Goal: Find specific page/section: Find specific page/section

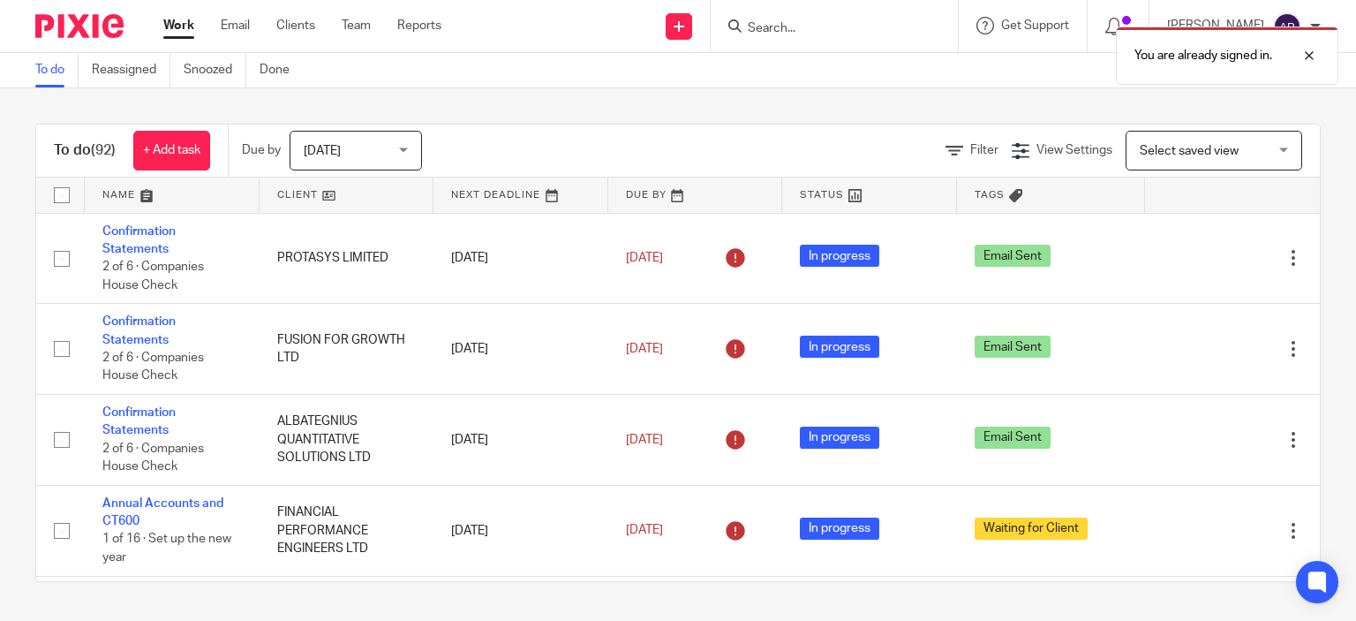
click at [773, 24] on div "You are already signed in." at bounding box center [1008, 51] width 661 height 67
click at [784, 27] on div "You are already signed in." at bounding box center [1008, 51] width 661 height 67
click at [784, 27] on input "Search" at bounding box center [825, 29] width 159 height 16
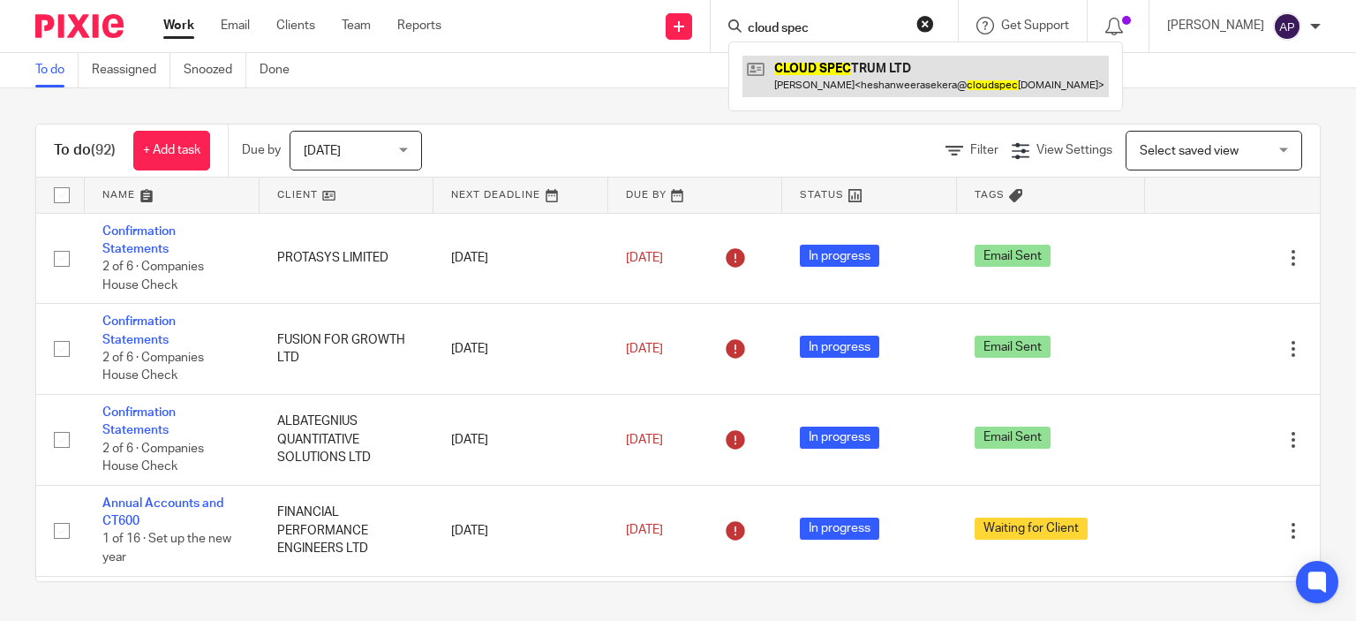
type input "cloud spec"
click at [830, 62] on link at bounding box center [926, 76] width 366 height 41
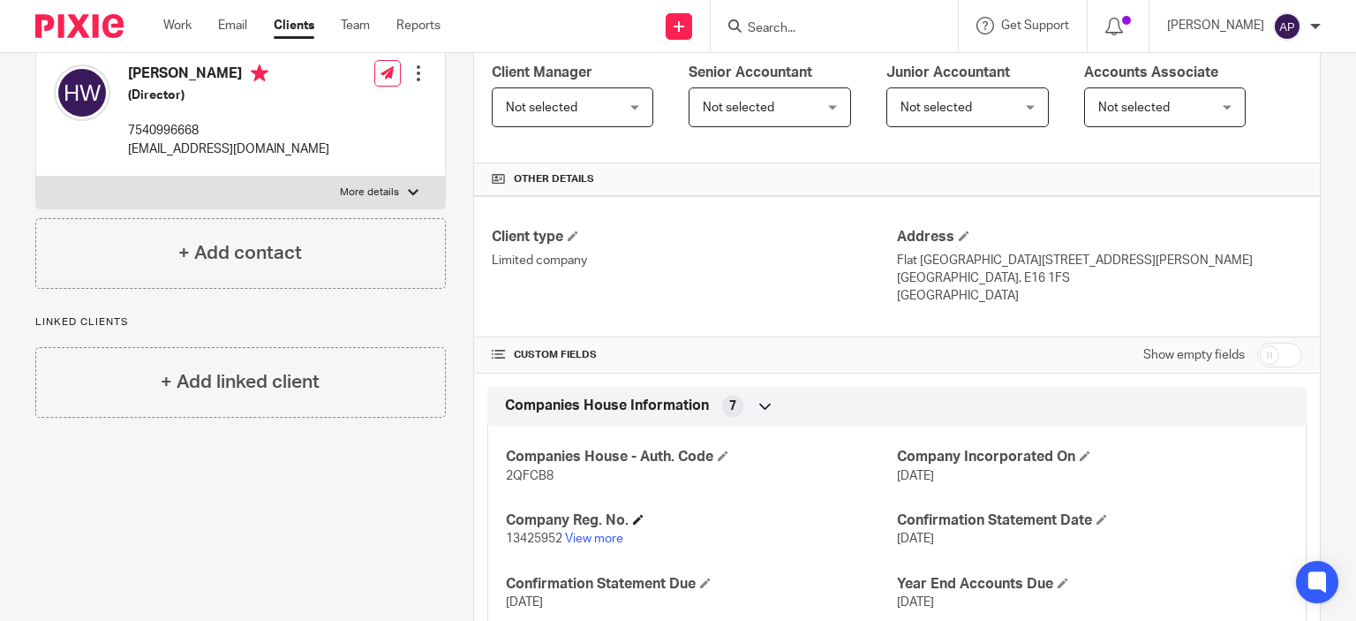
scroll to position [353, 0]
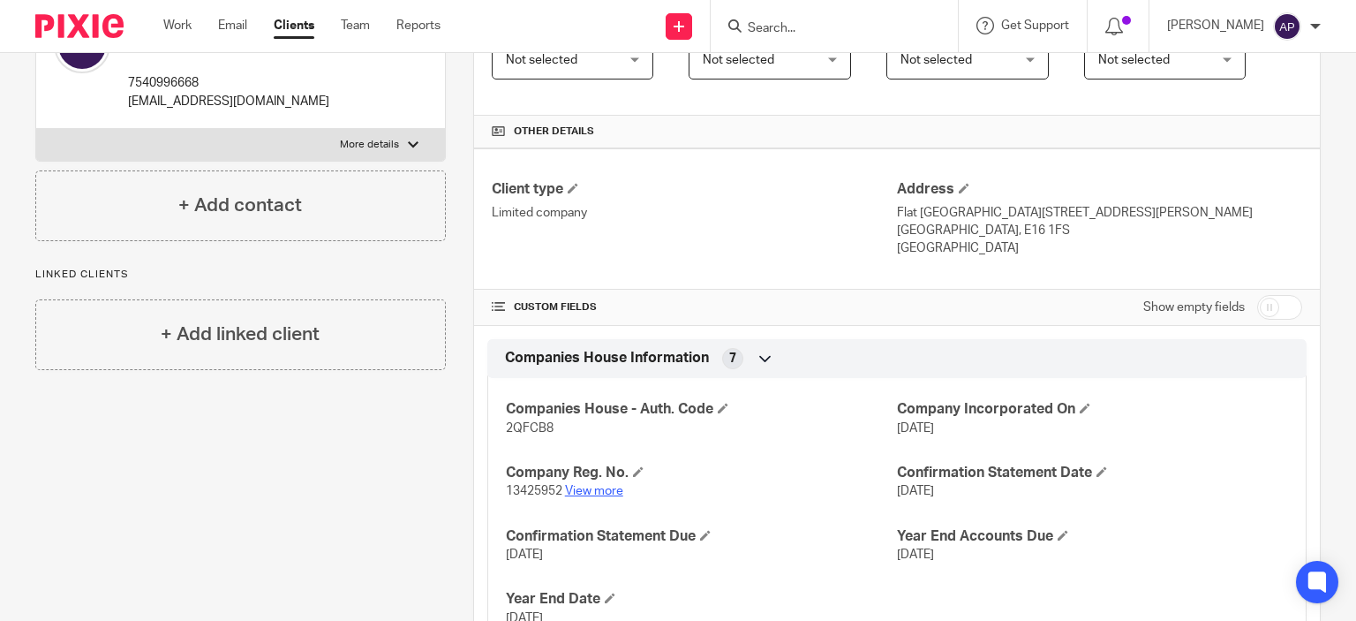
click at [579, 490] on link "View more" at bounding box center [594, 491] width 58 height 12
